Goal: Information Seeking & Learning: Learn about a topic

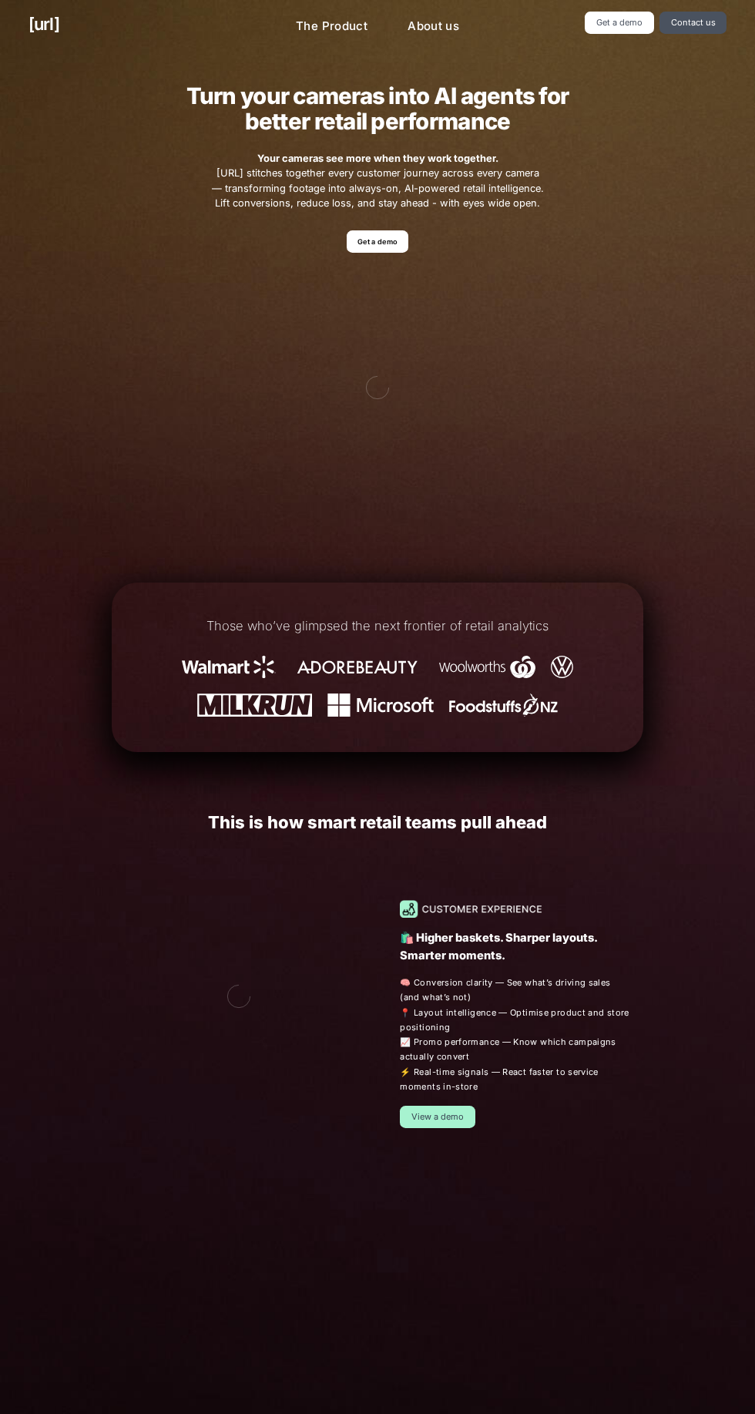
click at [596, 55] on div "Turn your cameras into AI agents for better retail performance Your cameras see…" at bounding box center [378, 289] width 588 height 474
click at [623, 22] on link "Get a demo" at bounding box center [619, 23] width 69 height 22
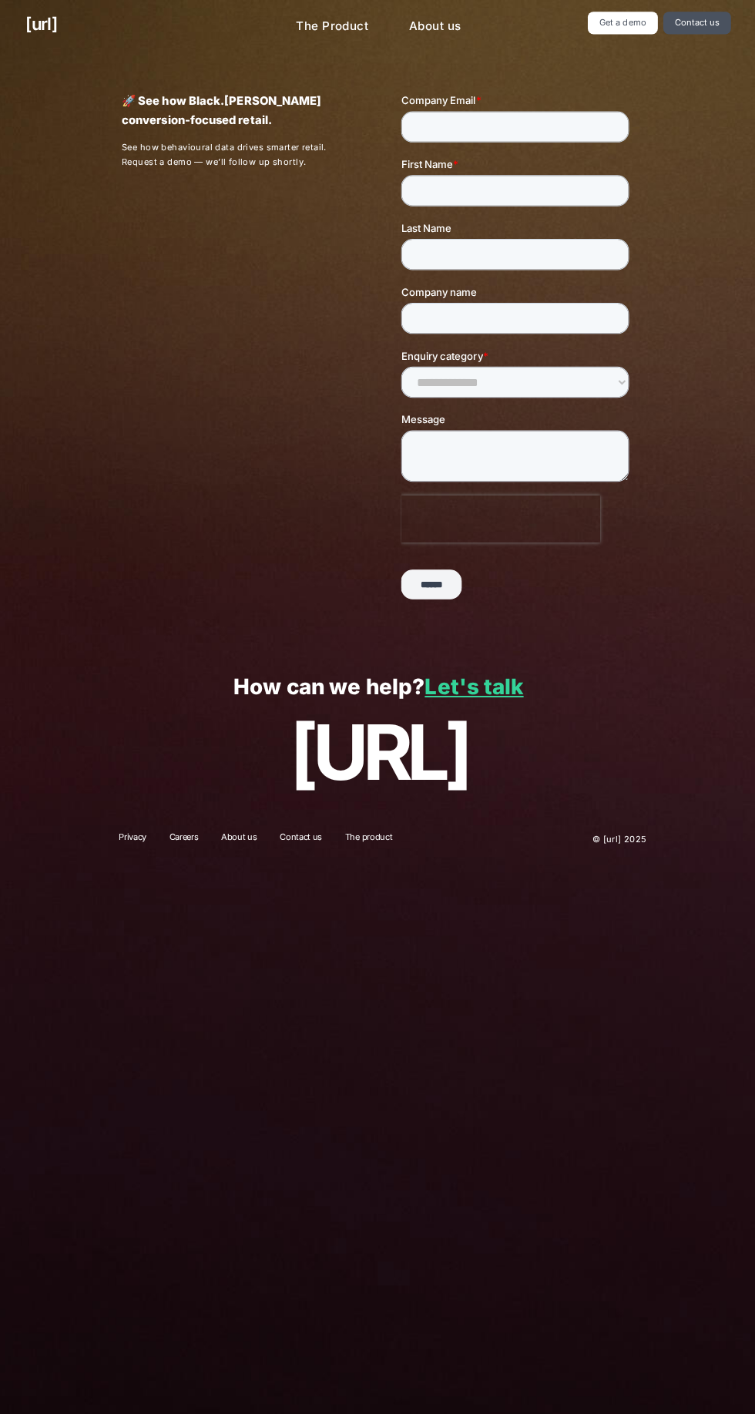
click at [42, 17] on link "[URL]" at bounding box center [44, 24] width 31 height 25
